Goal: Transaction & Acquisition: Purchase product/service

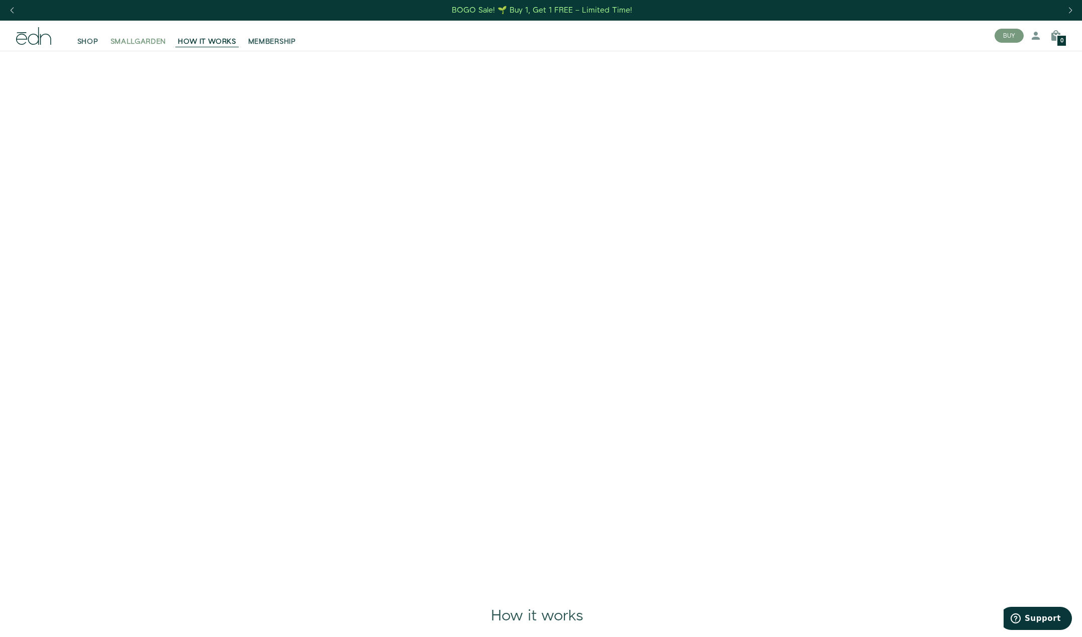
click at [143, 42] on span "SMALLGARDEN" at bounding box center [139, 42] width 56 height 10
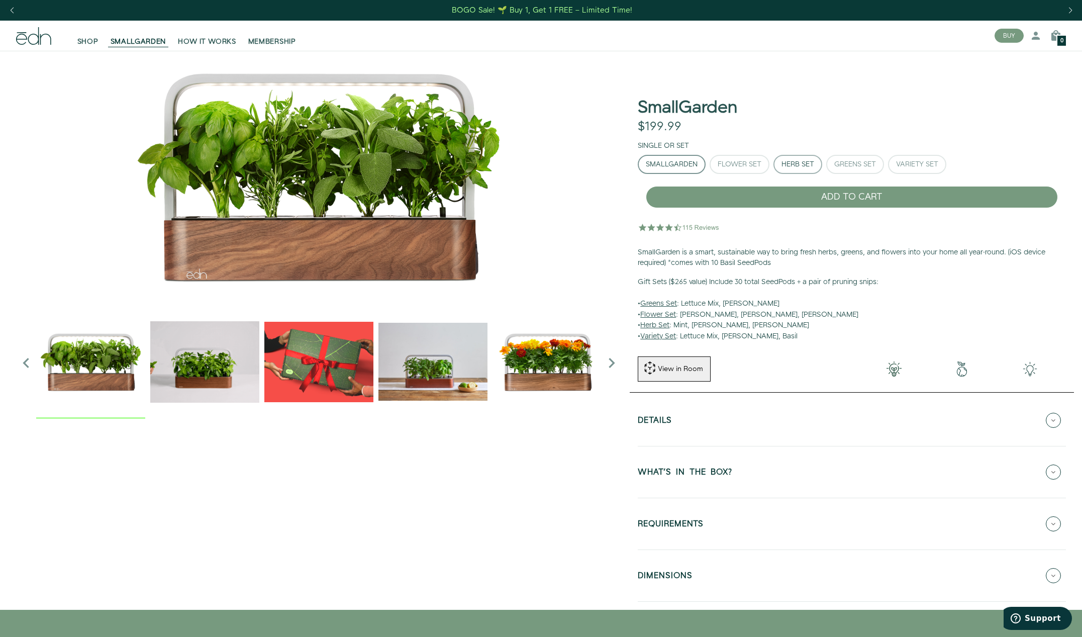
click at [814, 168] on div "Herb Set" at bounding box center [797, 164] width 33 height 7
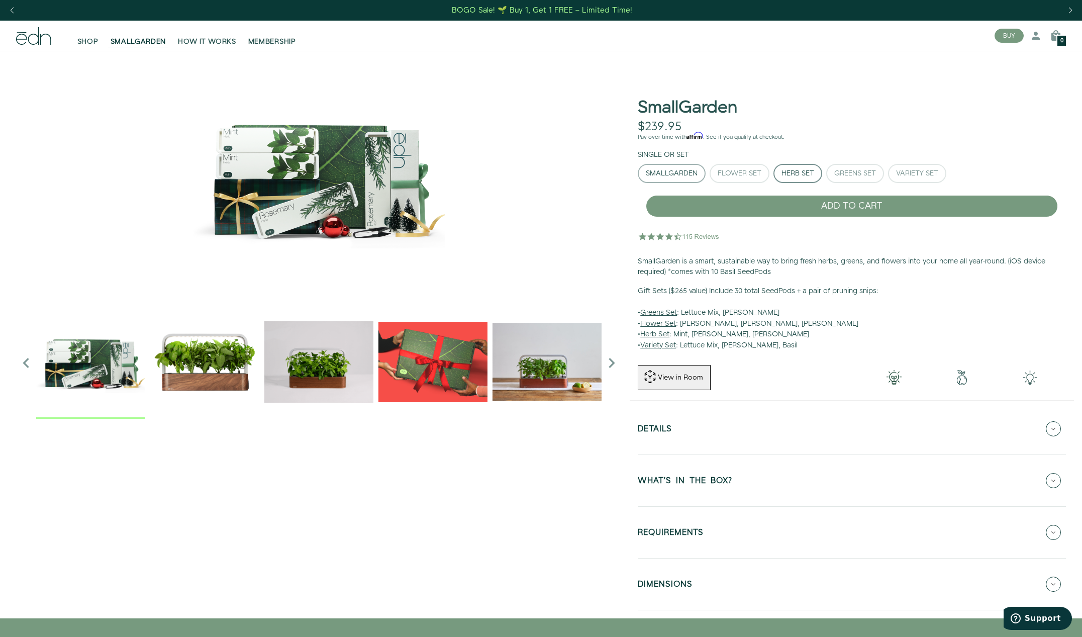
click at [665, 170] on div "SmallGarden" at bounding box center [672, 173] width 52 height 7
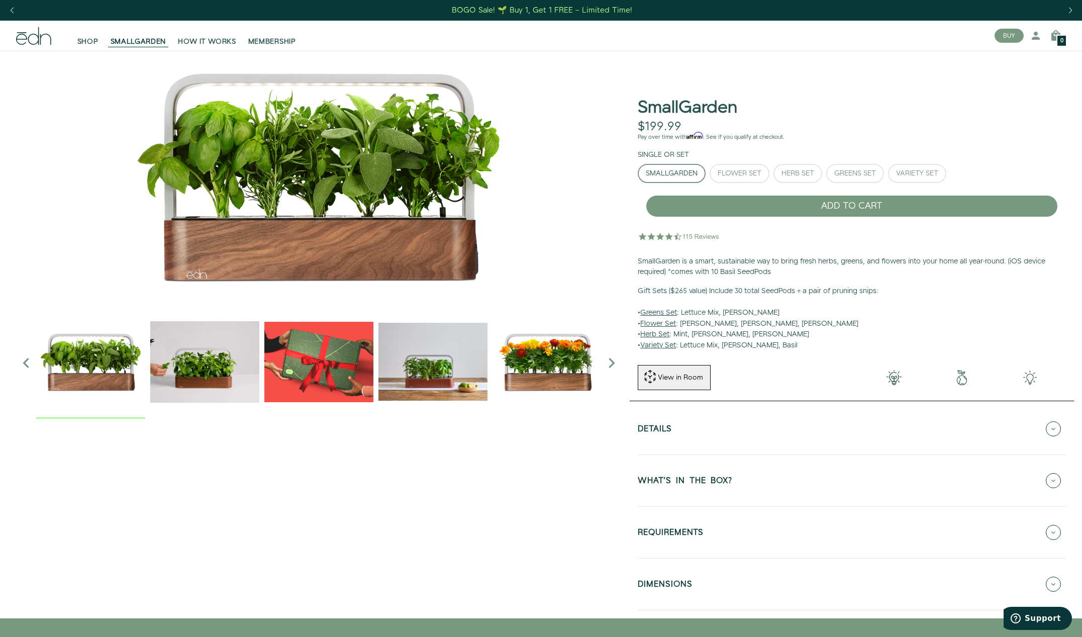
click at [236, 371] on img "2 / 6" at bounding box center [204, 361] width 109 height 109
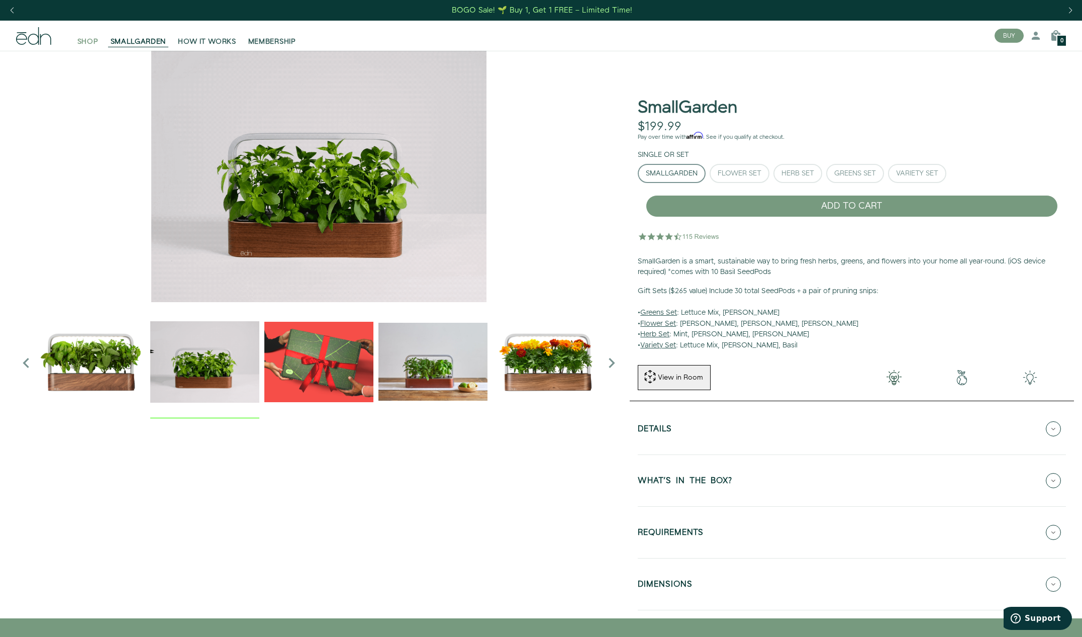
click at [92, 43] on span "SHOP" at bounding box center [87, 42] width 21 height 10
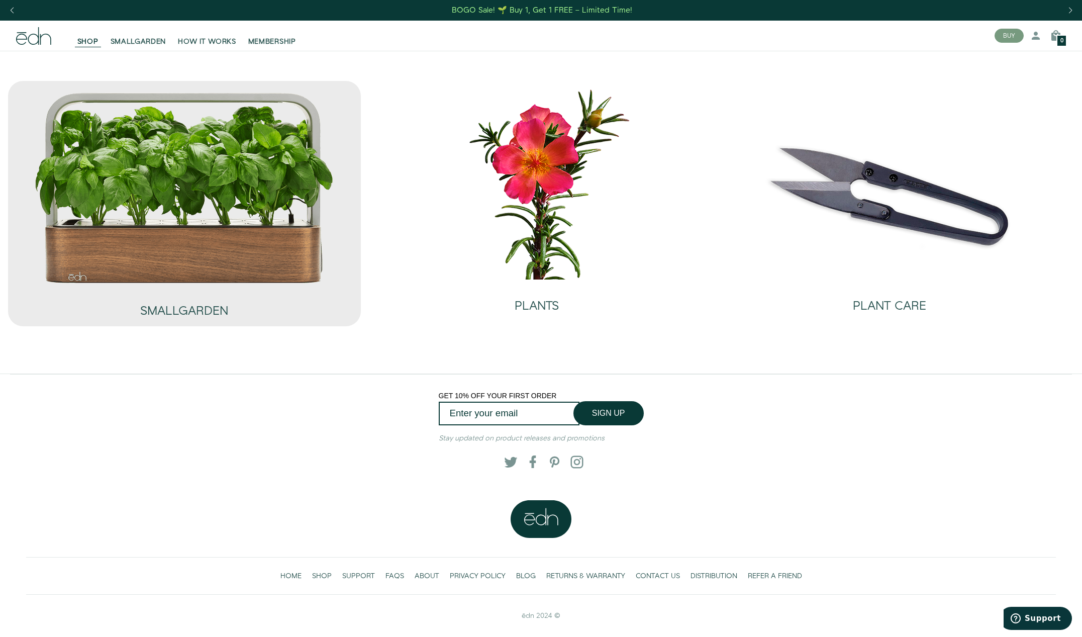
click at [192, 236] on img at bounding box center [185, 187] width 302 height 193
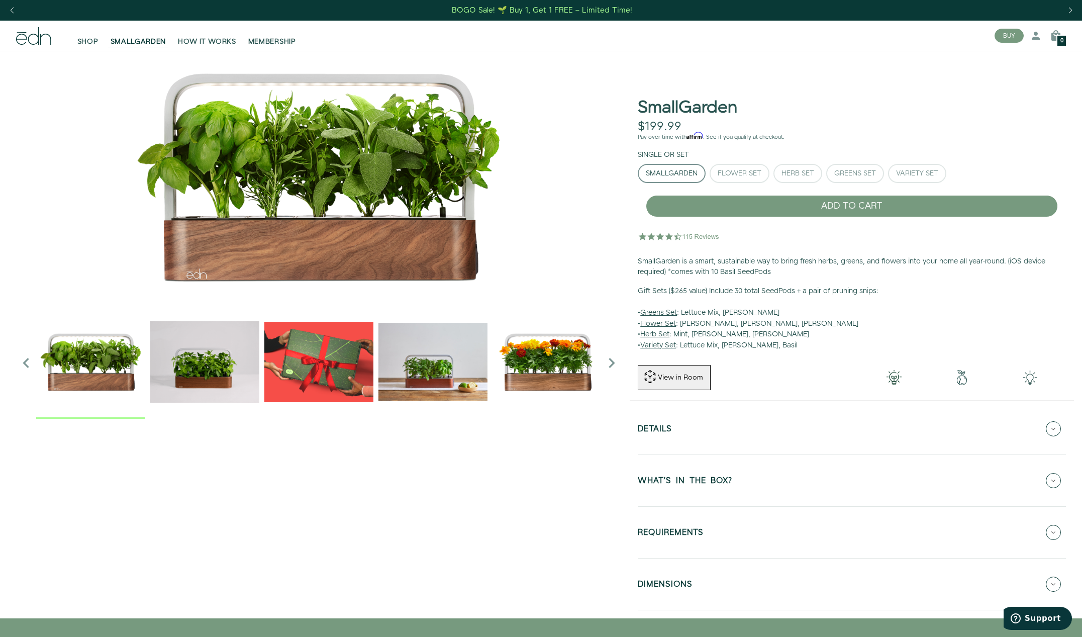
click at [831, 84] on div "SmallGarden $199.99 Unavailable Pay over time with Affirm . See if you qualify …" at bounding box center [852, 208] width 444 height 301
click at [317, 183] on img "1 / 6" at bounding box center [319, 176] width 606 height 251
click at [27, 359] on icon "Previous slide" at bounding box center [26, 363] width 20 height 20
click at [274, 205] on img "1 / 6" at bounding box center [319, 176] width 606 height 251
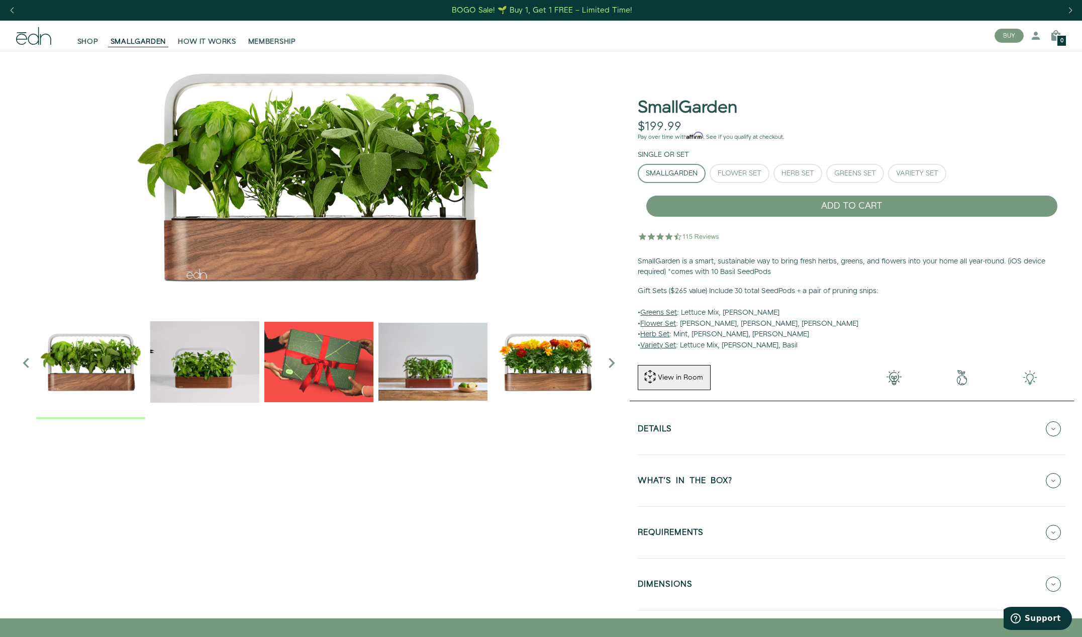
click at [32, 36] on icon at bounding box center [33, 36] width 35 height 18
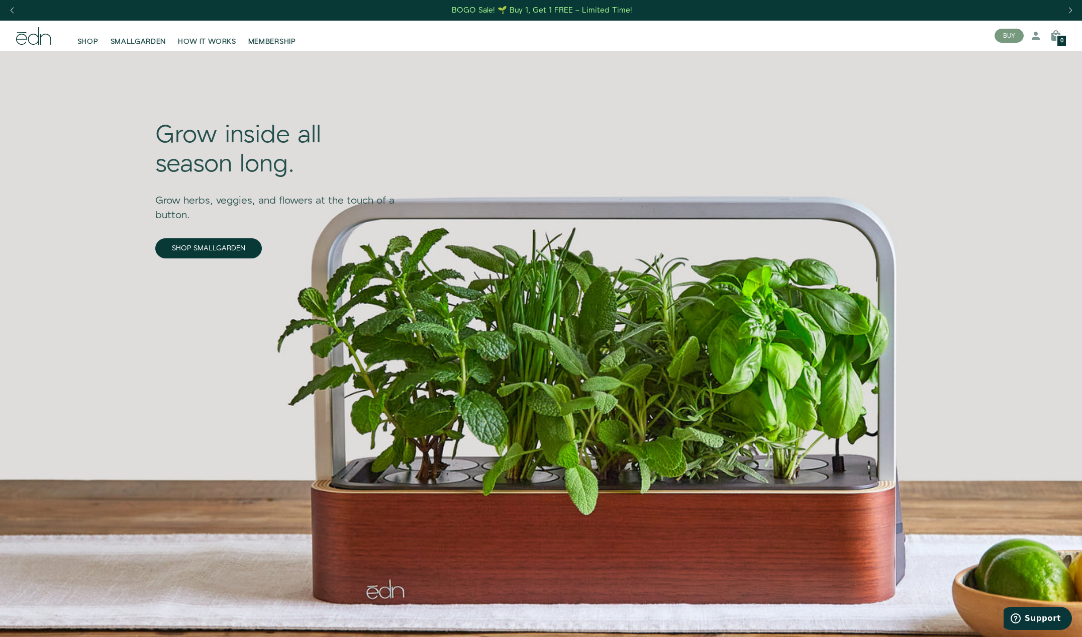
click at [857, 48] on div "SHOP SMALLGARDEN HOW IT WORKS MEMBERSHIP" at bounding box center [497, 36] width 978 height 30
click at [202, 252] on link "SHOP SMALLGARDEN" at bounding box center [208, 248] width 107 height 20
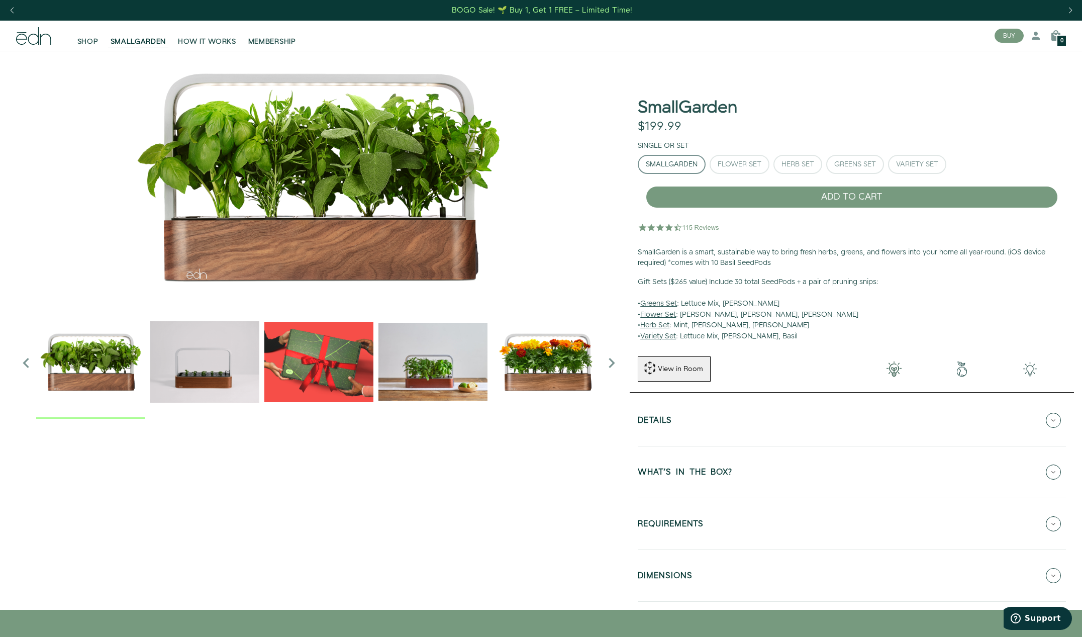
click at [204, 345] on img "2 / 6" at bounding box center [204, 361] width 109 height 109
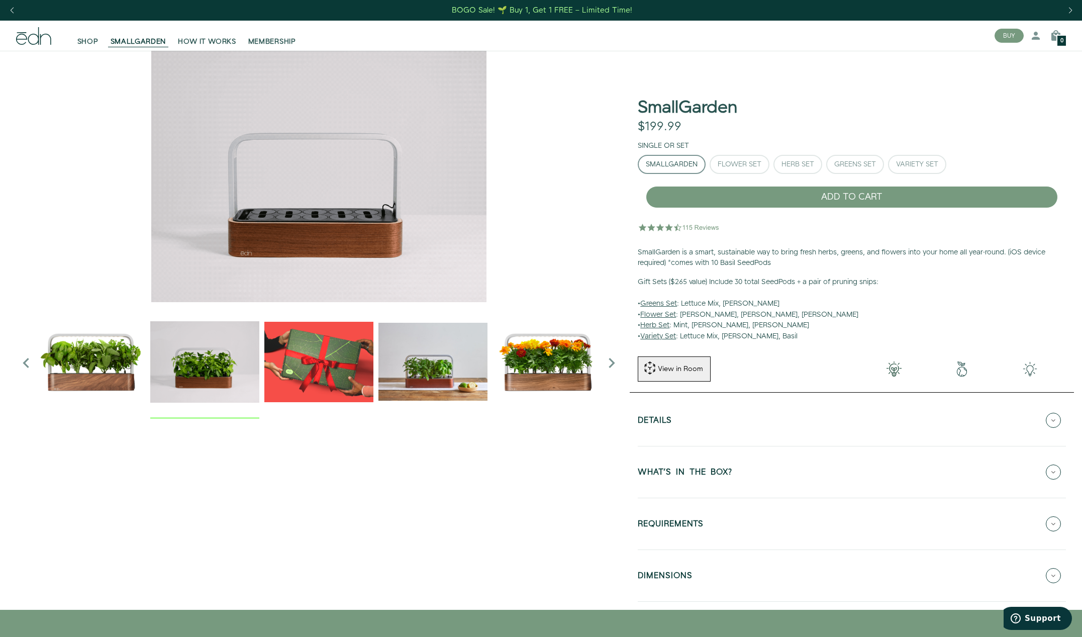
click at [313, 318] on img "3 / 6" at bounding box center [318, 361] width 109 height 109
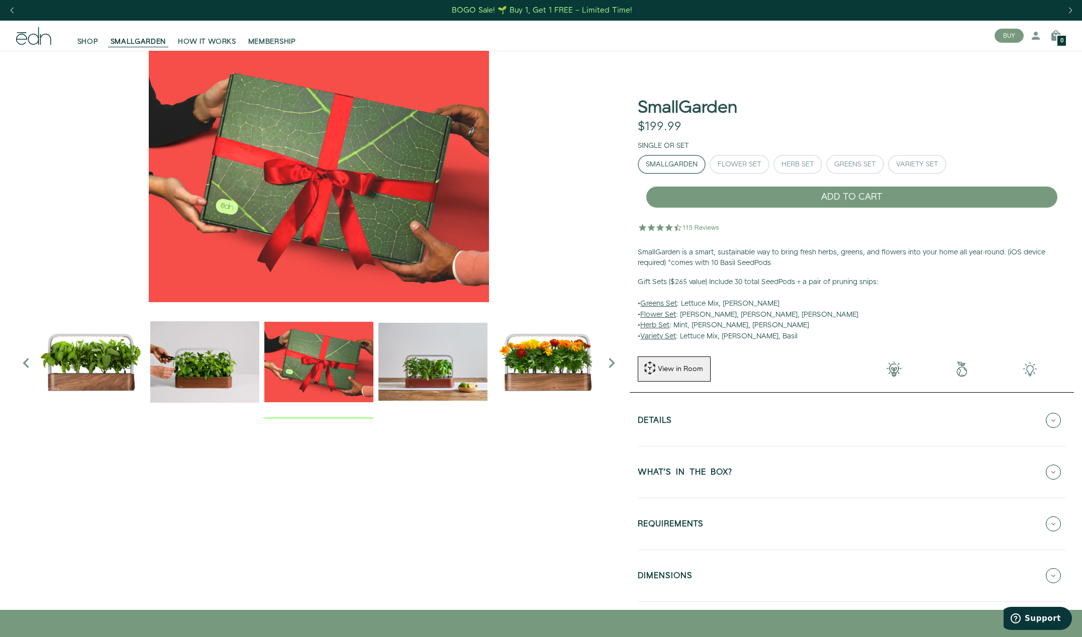
click at [429, 334] on img "4 / 6" at bounding box center [432, 361] width 109 height 109
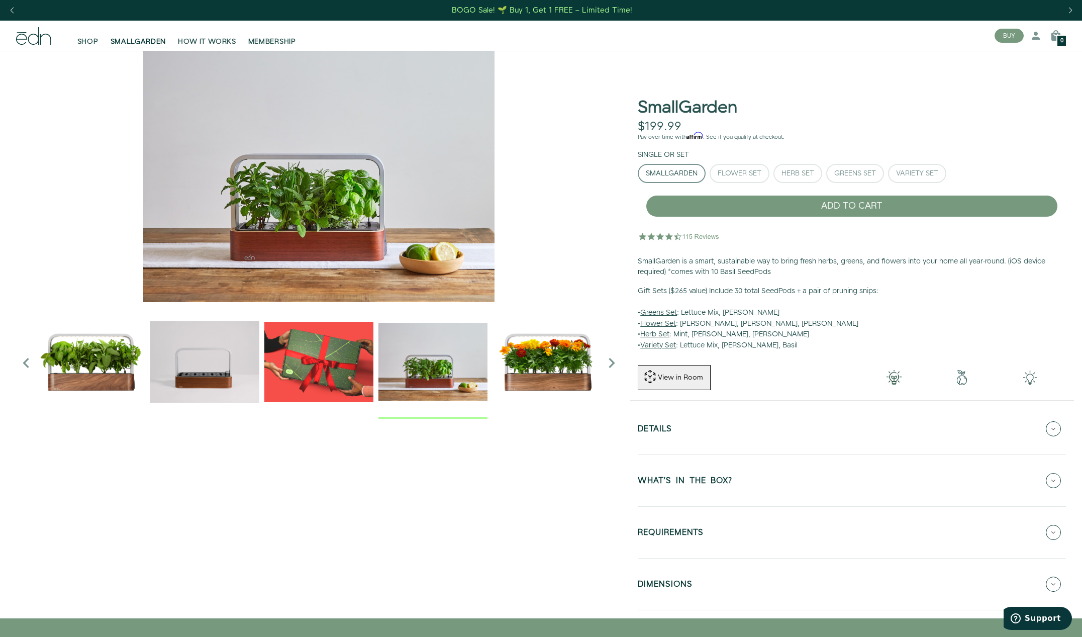
click at [557, 351] on img "5 / 6" at bounding box center [546, 361] width 109 height 109
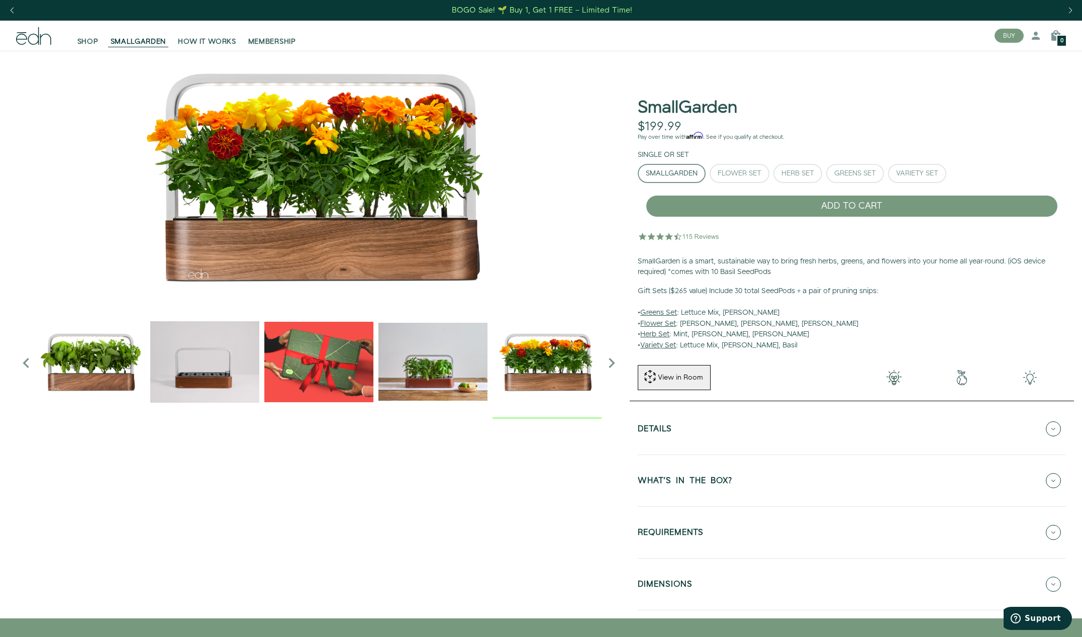
click at [610, 360] on icon "Next slide" at bounding box center [612, 363] width 20 height 20
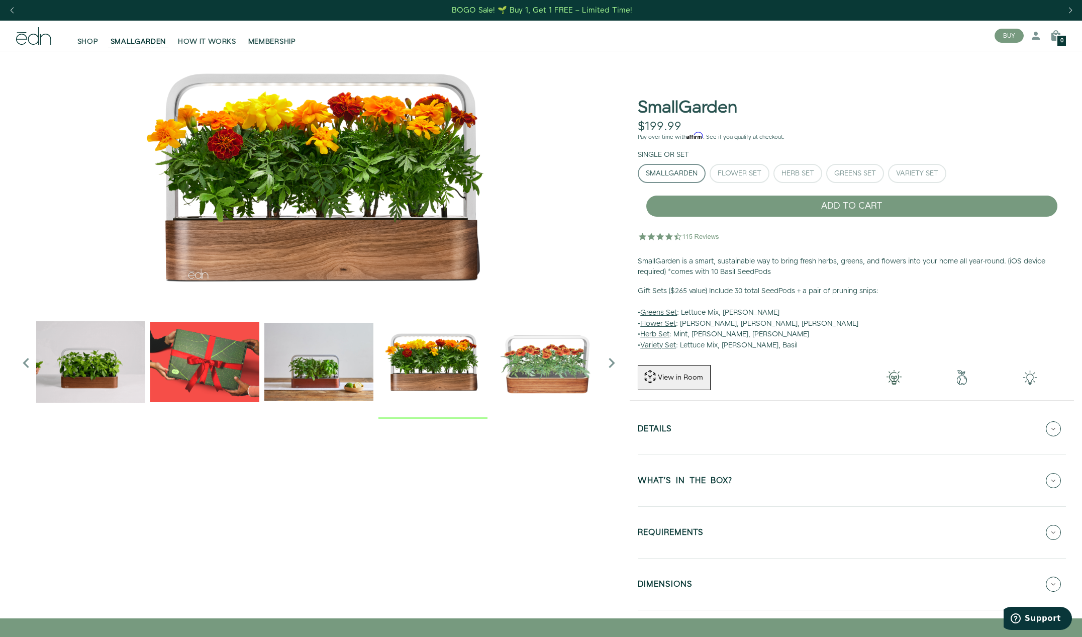
click at [610, 360] on icon "Next slide" at bounding box center [612, 363] width 20 height 20
click at [37, 43] on icon at bounding box center [33, 36] width 11 height 18
